Goal: Information Seeking & Learning: Learn about a topic

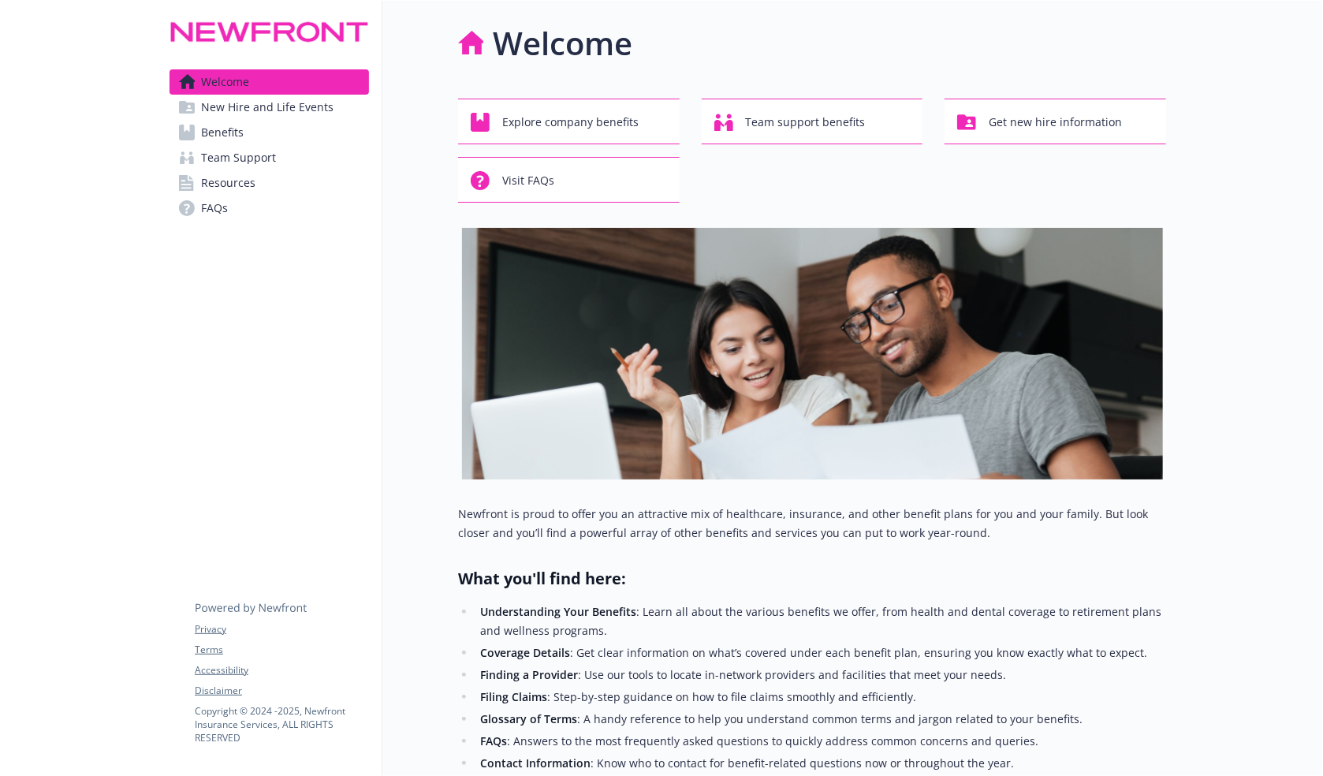
drag, startPoint x: 189, startPoint y: 298, endPoint x: 173, endPoint y: 296, distance: 16.6
drag, startPoint x: 173, startPoint y: 296, endPoint x: 154, endPoint y: 292, distance: 19.5
click at [151, 289] on div at bounding box center [78, 582] width 157 height 1162
drag, startPoint x: 161, startPoint y: 276, endPoint x: 161, endPoint y: 261, distance: 15.0
click at [148, 274] on div at bounding box center [78, 582] width 157 height 1162
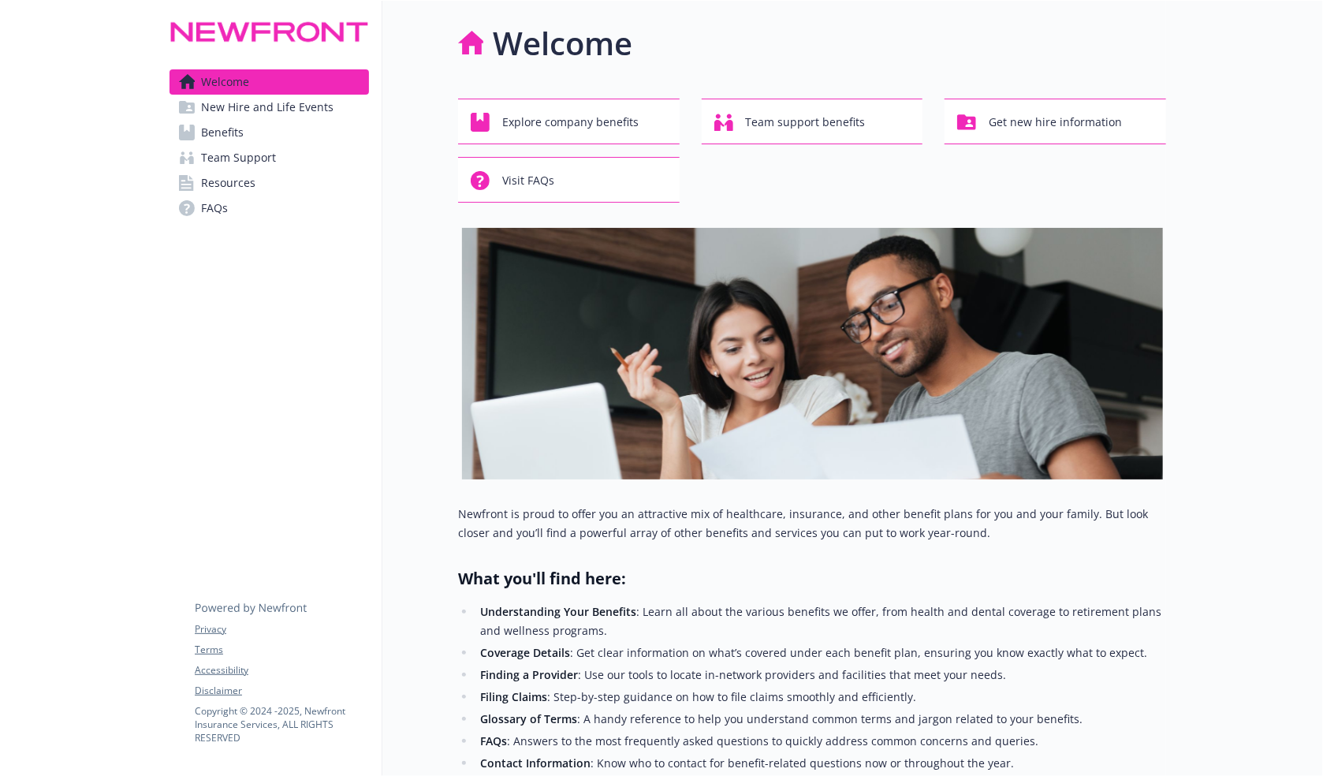
click at [244, 114] on span "New Hire and Life Events" at bounding box center [267, 107] width 132 height 25
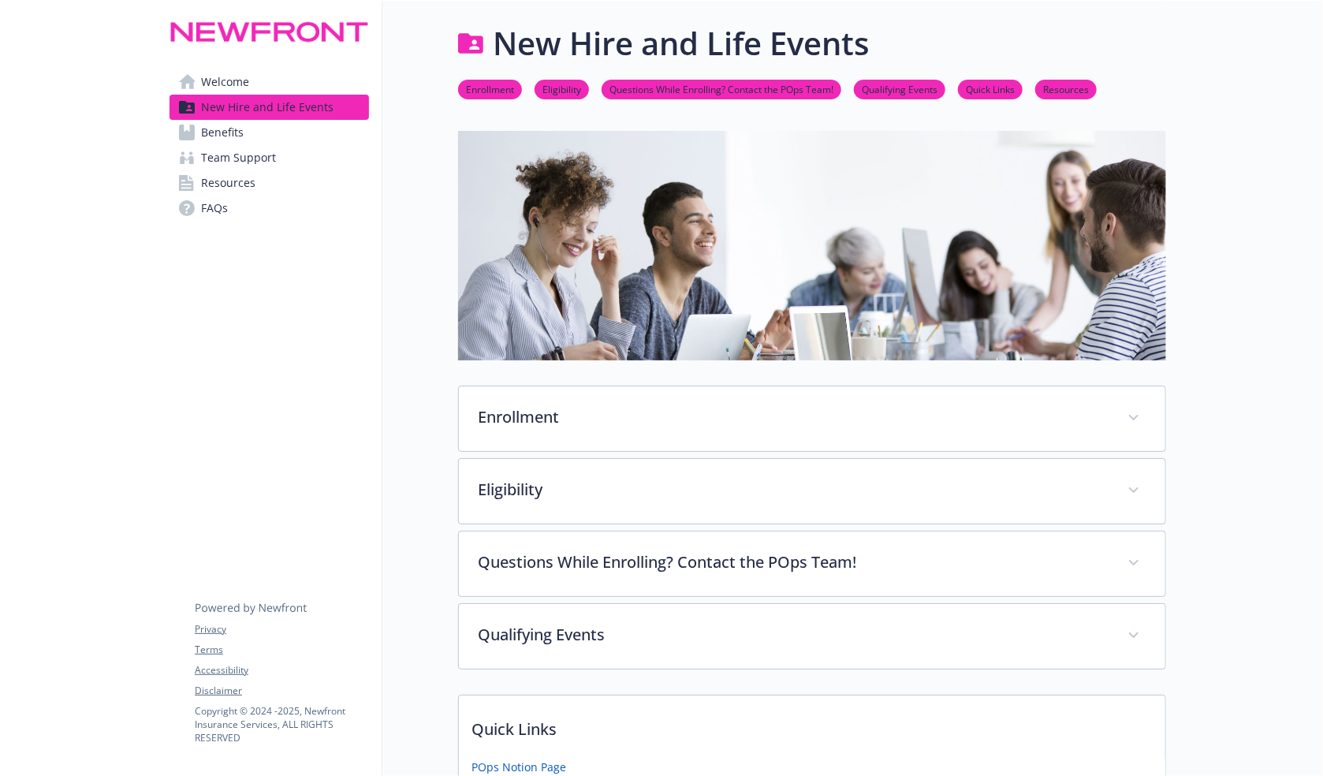
click at [254, 82] on link "Welcome" at bounding box center [270, 81] width 200 height 25
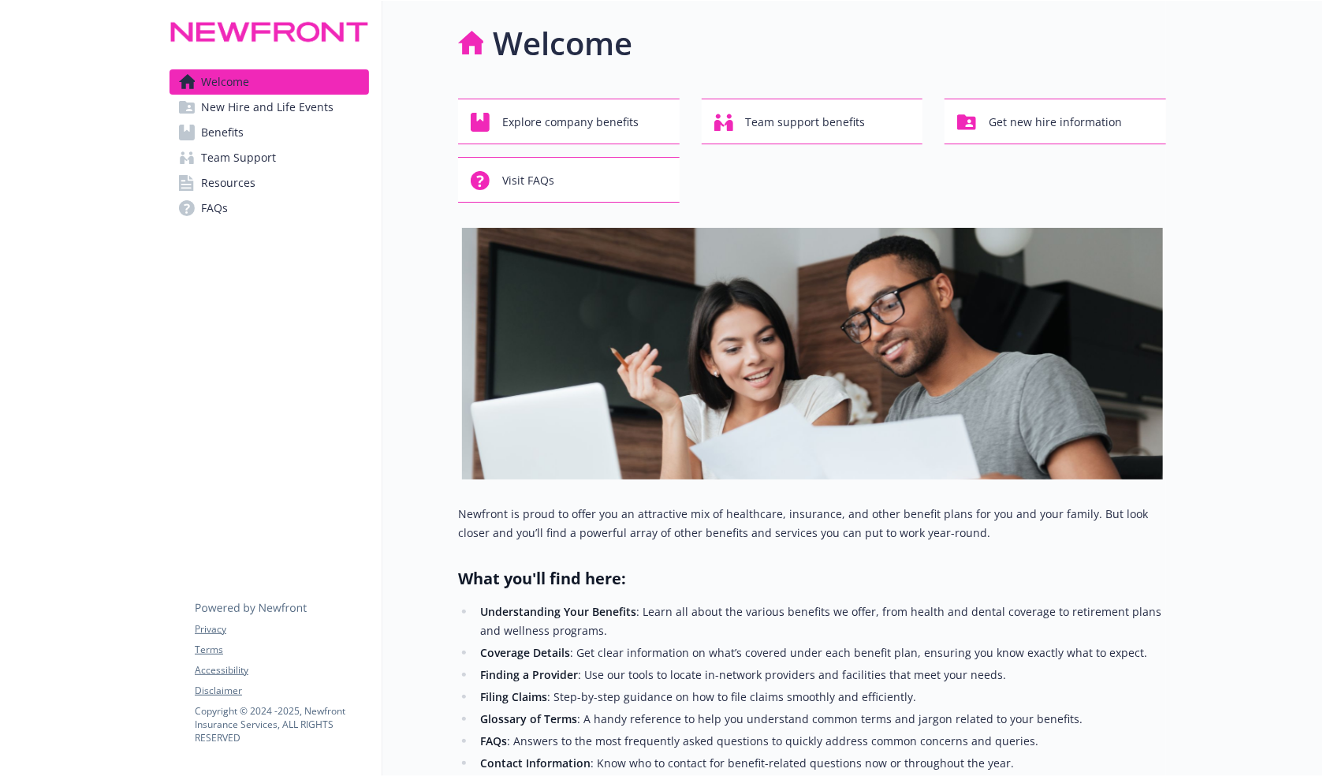
click at [313, 107] on span "New Hire and Life Events" at bounding box center [267, 107] width 132 height 25
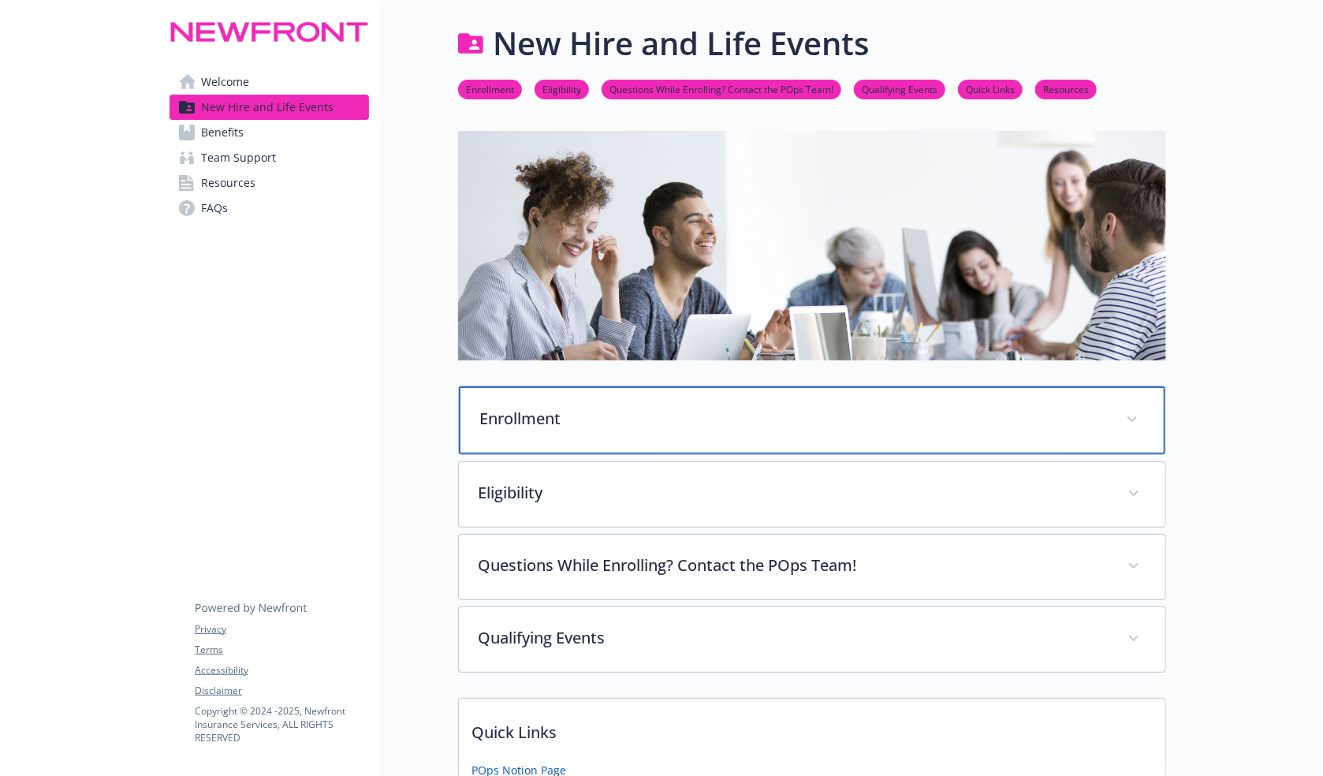
click at [755, 436] on div "Enrollment" at bounding box center [812, 420] width 707 height 68
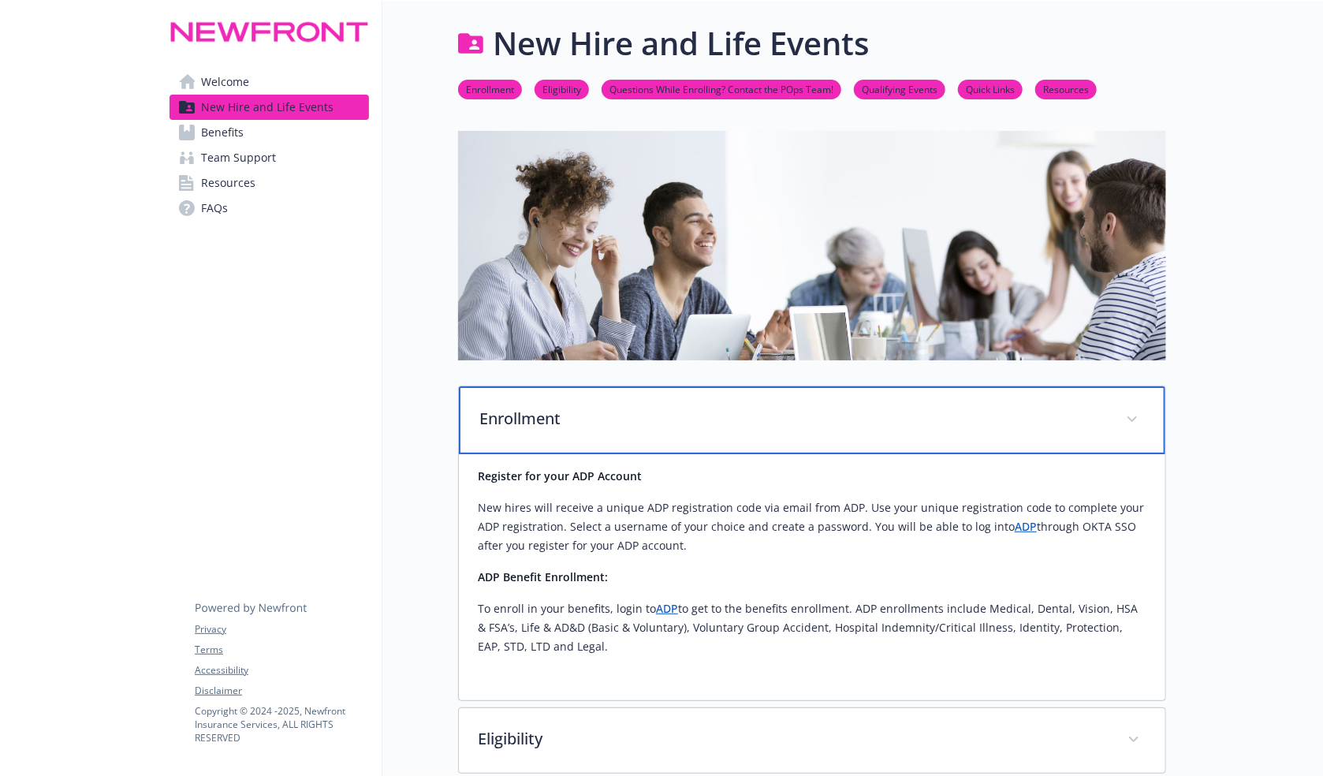
click at [707, 419] on p "Enrollment" at bounding box center [793, 419] width 628 height 24
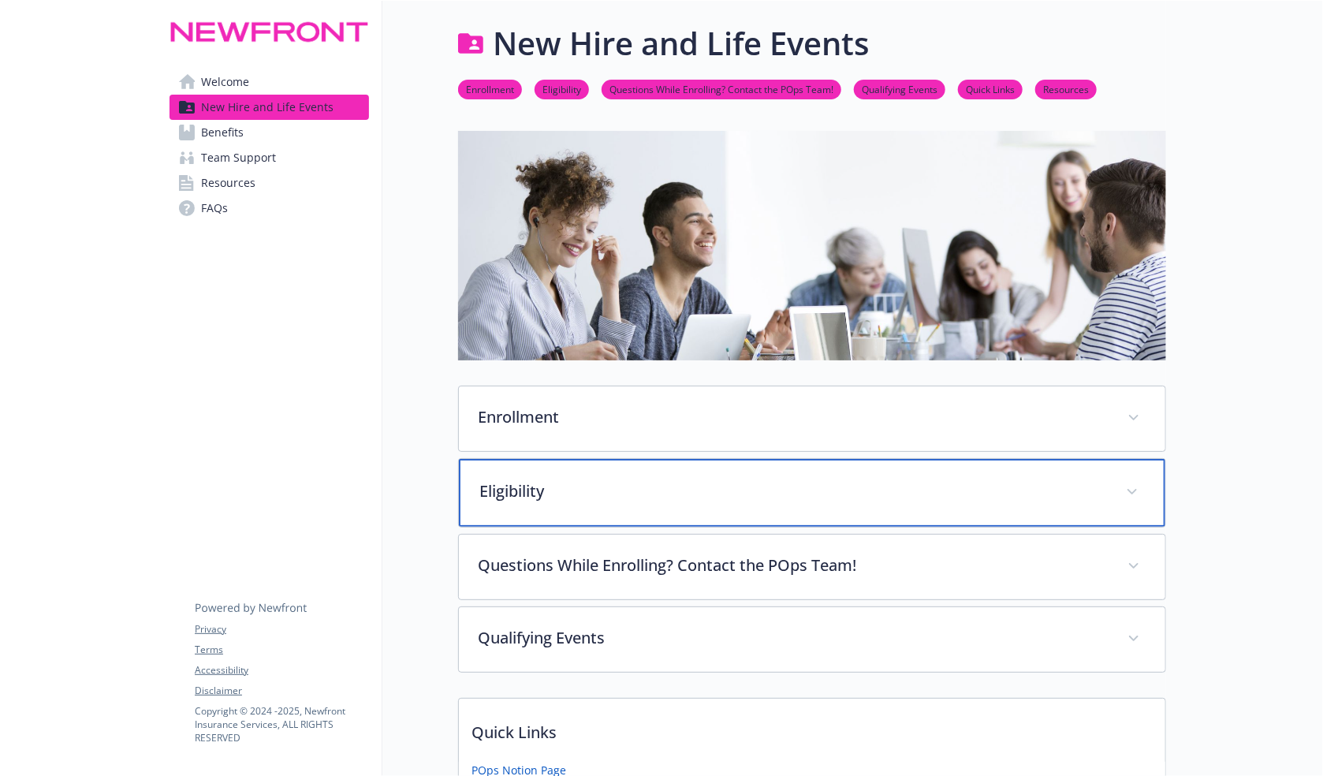
click at [677, 479] on div "Eligibility" at bounding box center [812, 493] width 707 height 68
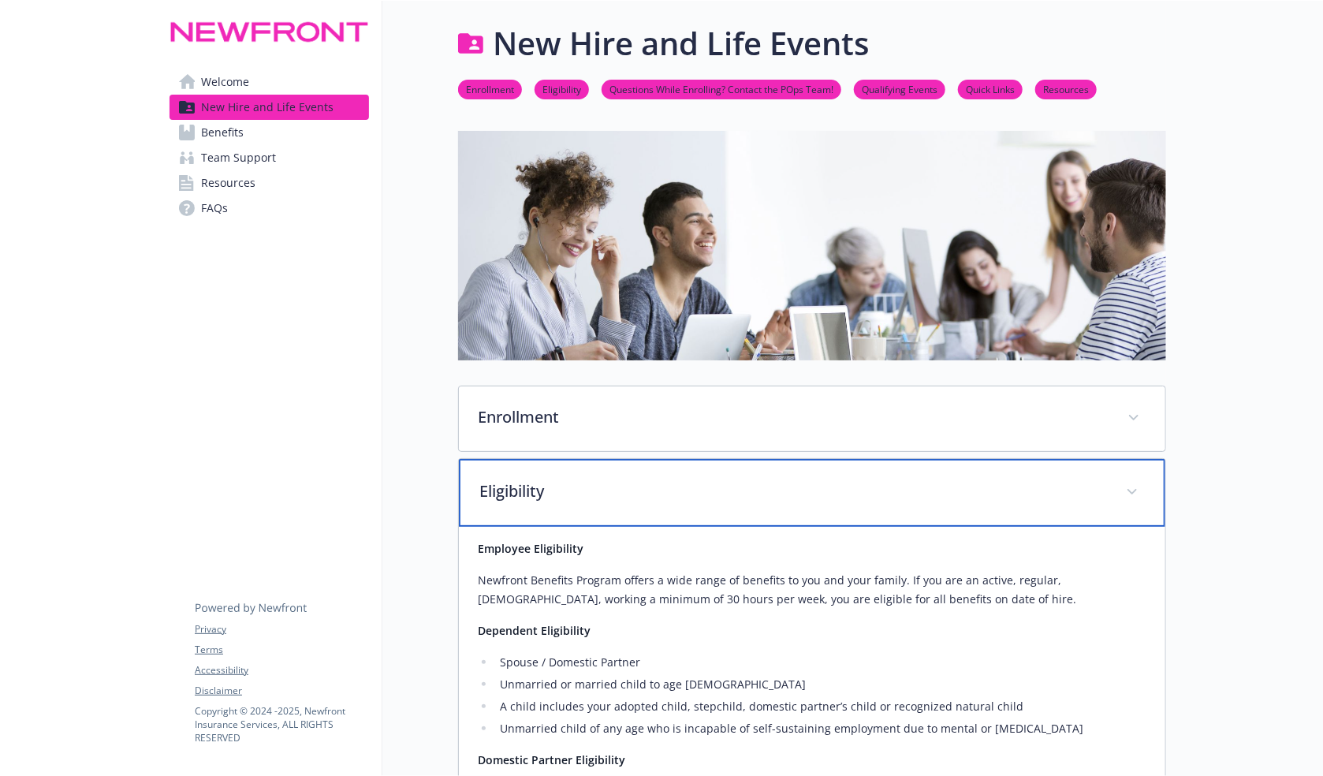
click at [675, 479] on p "Eligibility" at bounding box center [793, 491] width 628 height 24
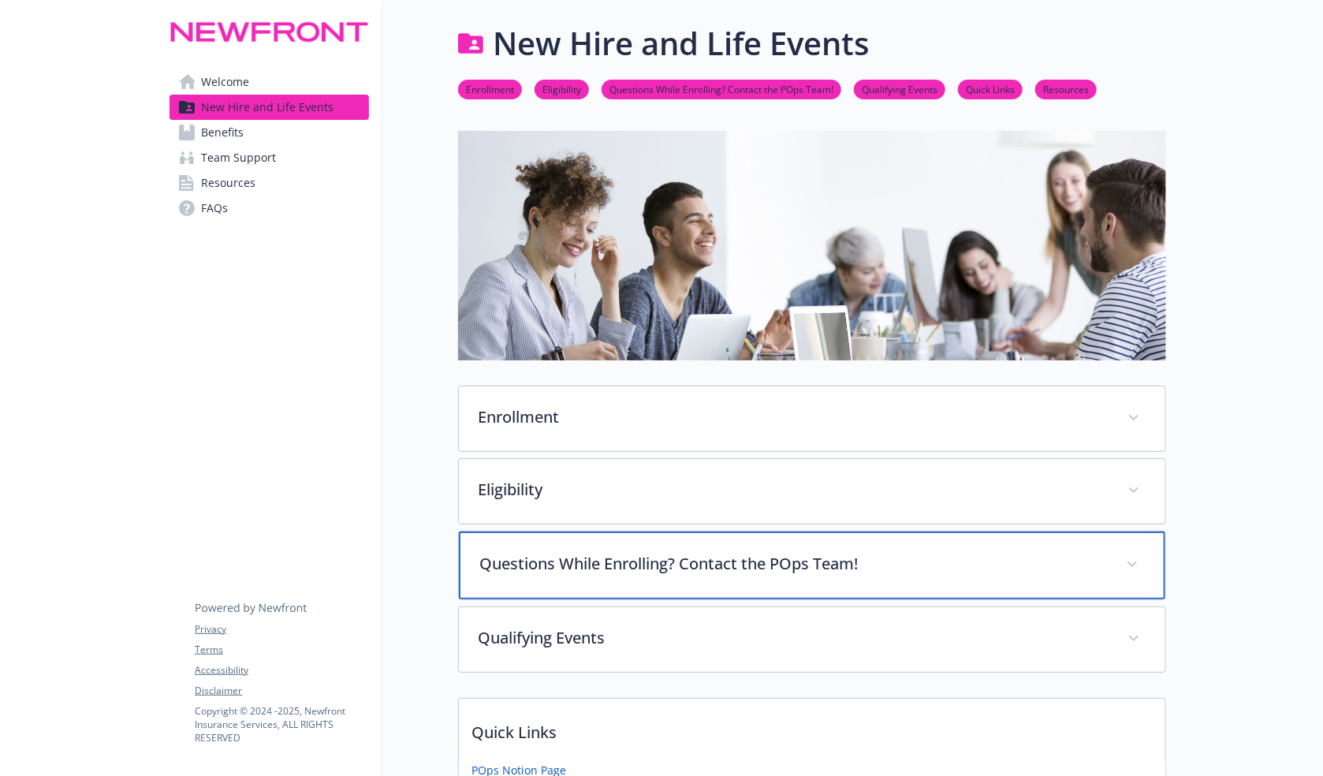
click at [634, 544] on div "Questions While Enrolling? Contact the POps Team!" at bounding box center [812, 565] width 707 height 68
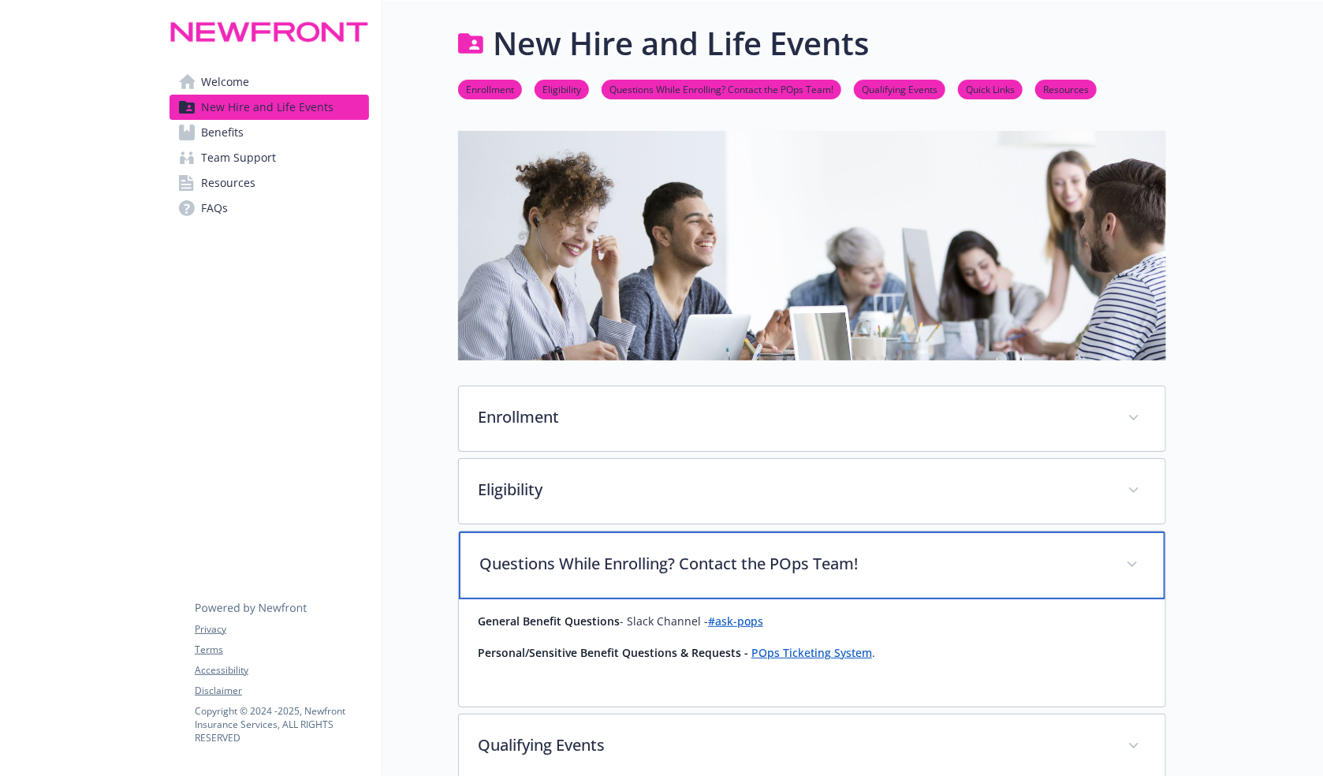
click at [628, 546] on div "Questions While Enrolling? Contact the POps Team!" at bounding box center [812, 565] width 707 height 68
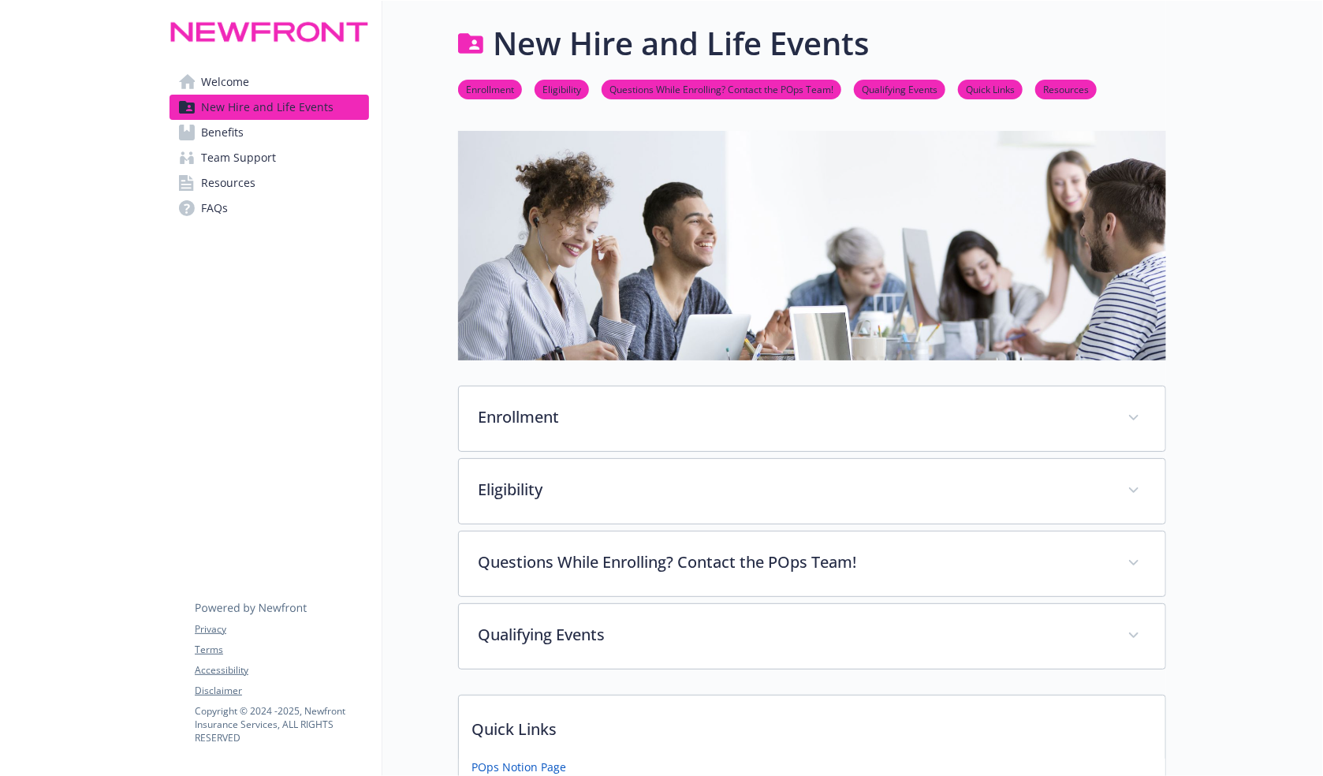
click at [315, 162] on link "Team Support" at bounding box center [270, 157] width 200 height 25
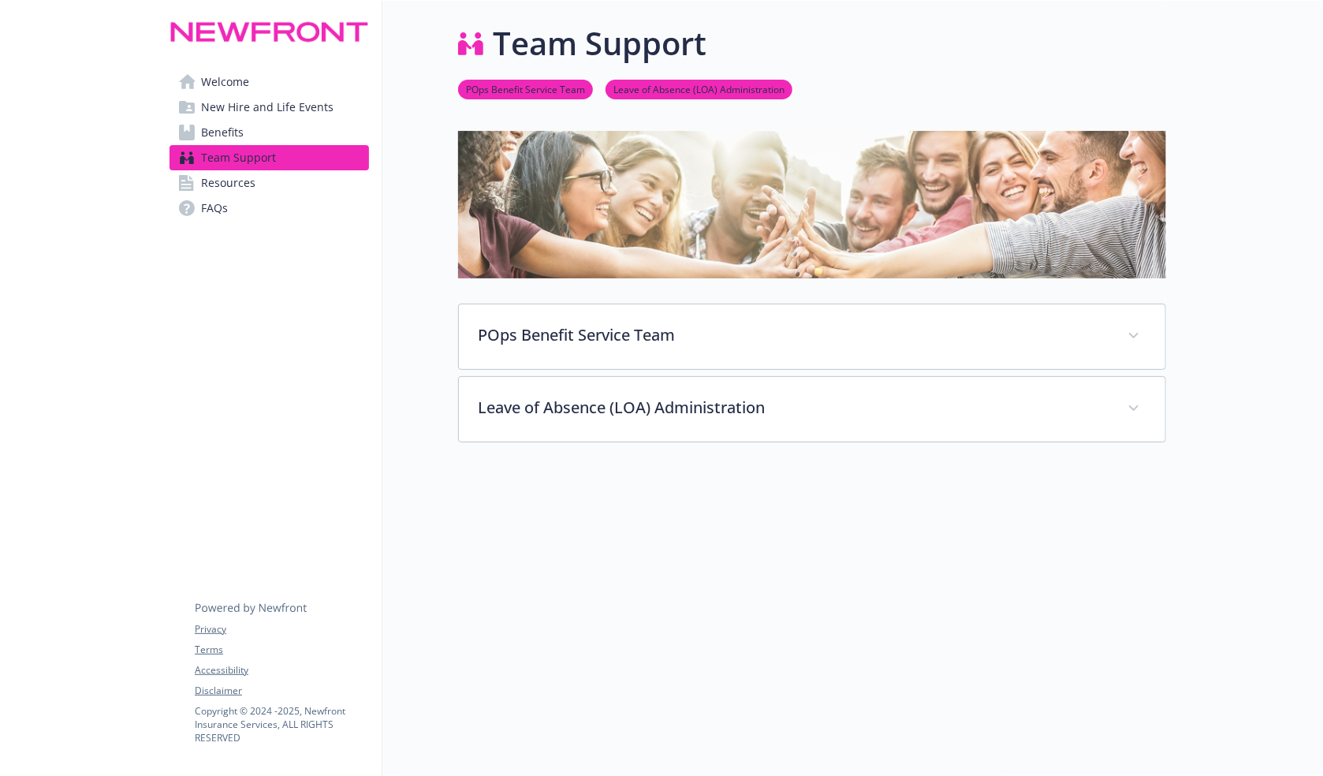
click at [285, 106] on span "New Hire and Life Events" at bounding box center [267, 107] width 132 height 25
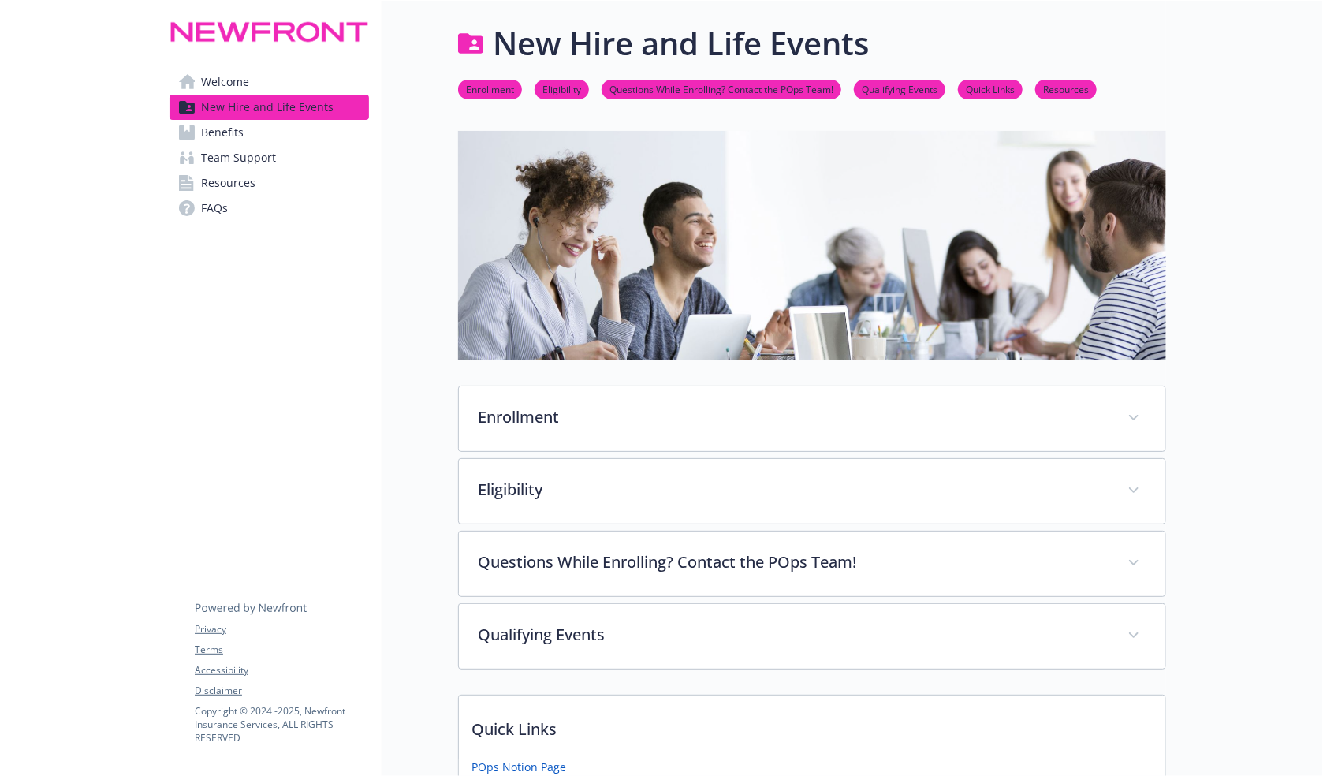
click at [274, 182] on link "Resources" at bounding box center [270, 182] width 200 height 25
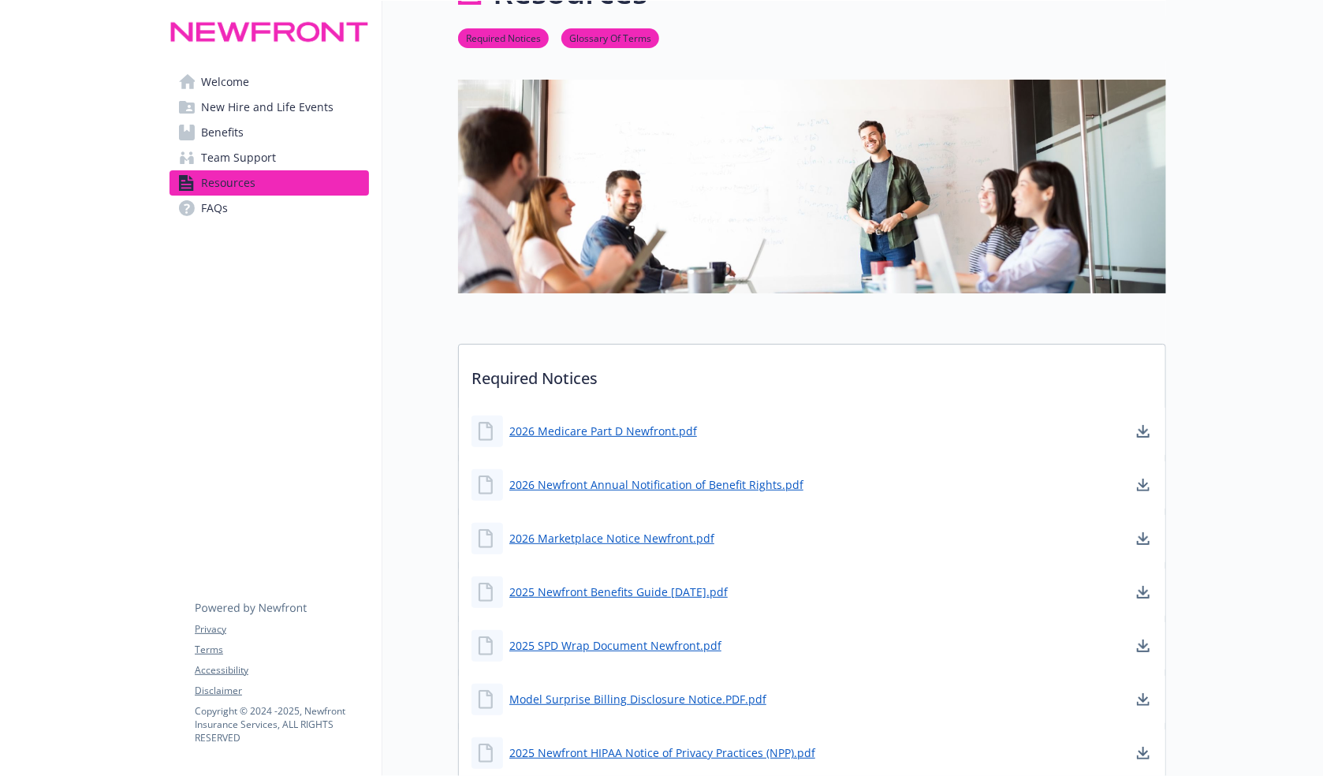
scroll to position [79, 0]
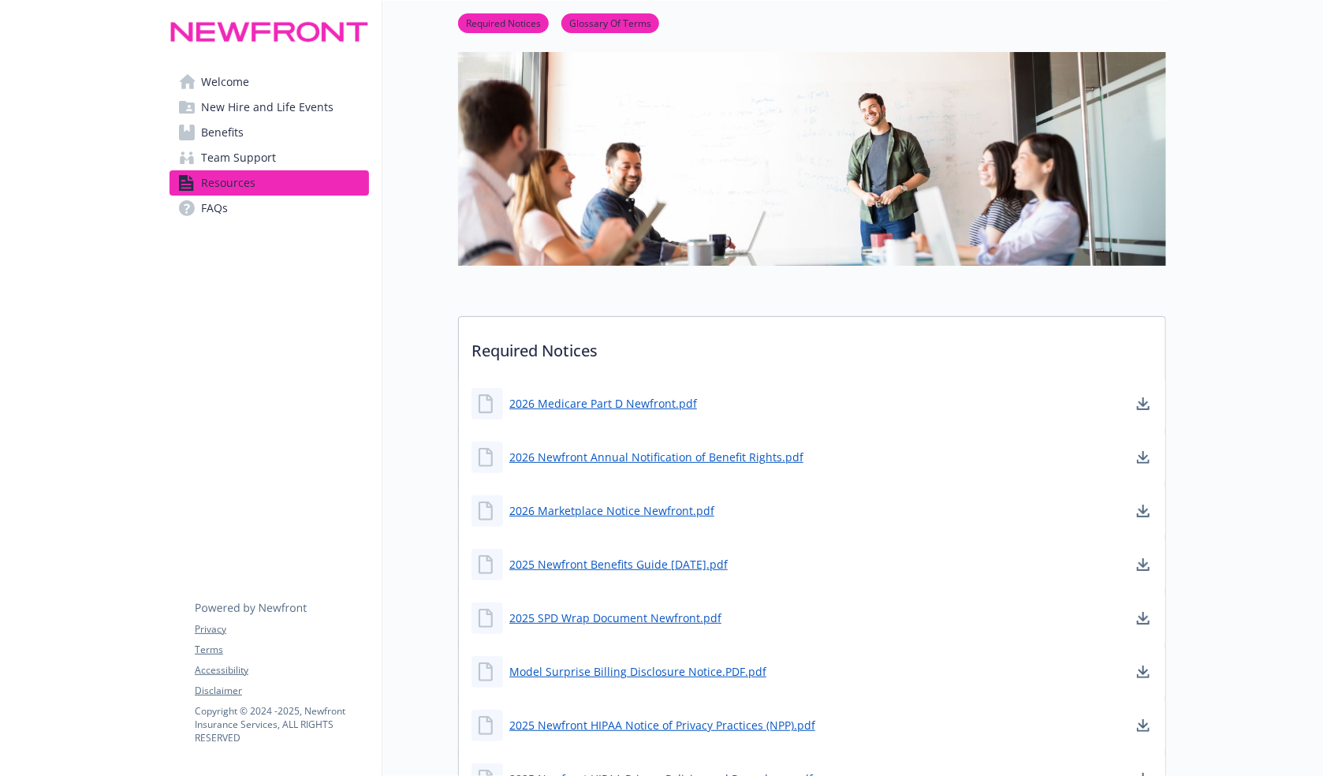
drag, startPoint x: 262, startPoint y: 438, endPoint x: 267, endPoint y: 428, distance: 11.0
click at [654, 567] on link "2025 Newfront Benefits Guide [DATE].pdf" at bounding box center [620, 564] width 222 height 20
